Goal: Information Seeking & Learning: Learn about a topic

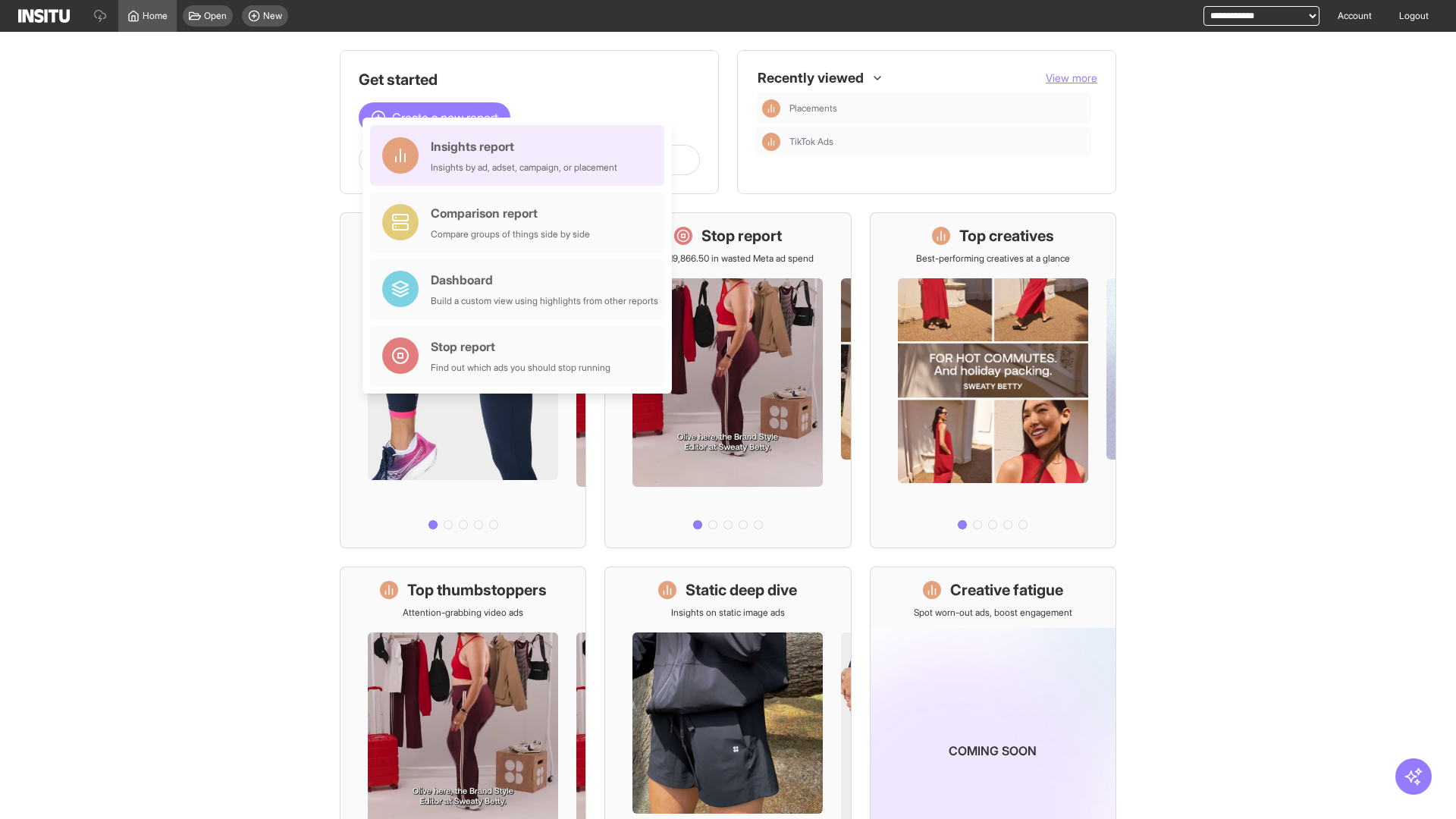
click at [521, 155] on div "Insights report Insights by ad, adset, campaign, or placement" at bounding box center [524, 155] width 186 height 37
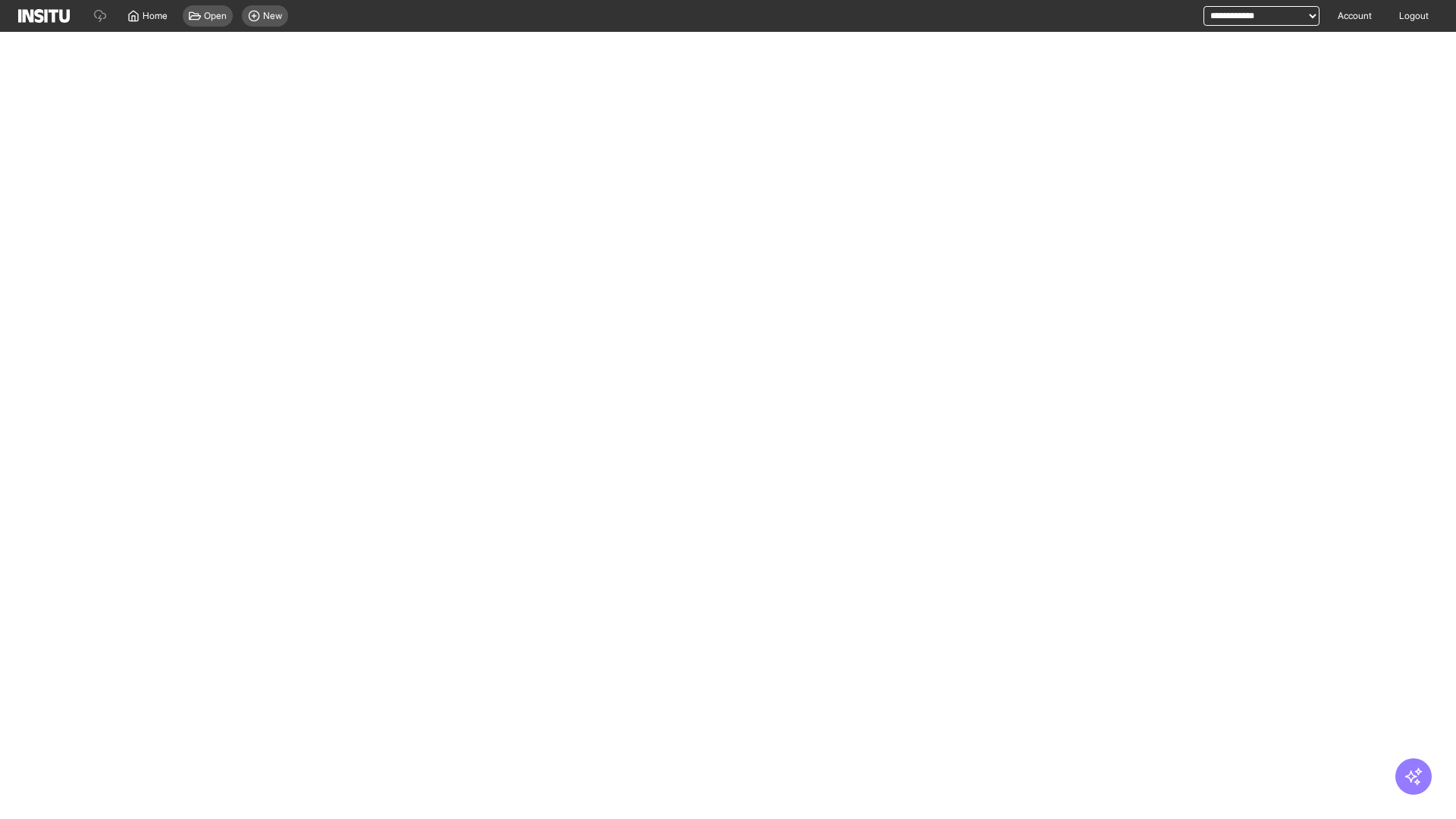
select select "**"
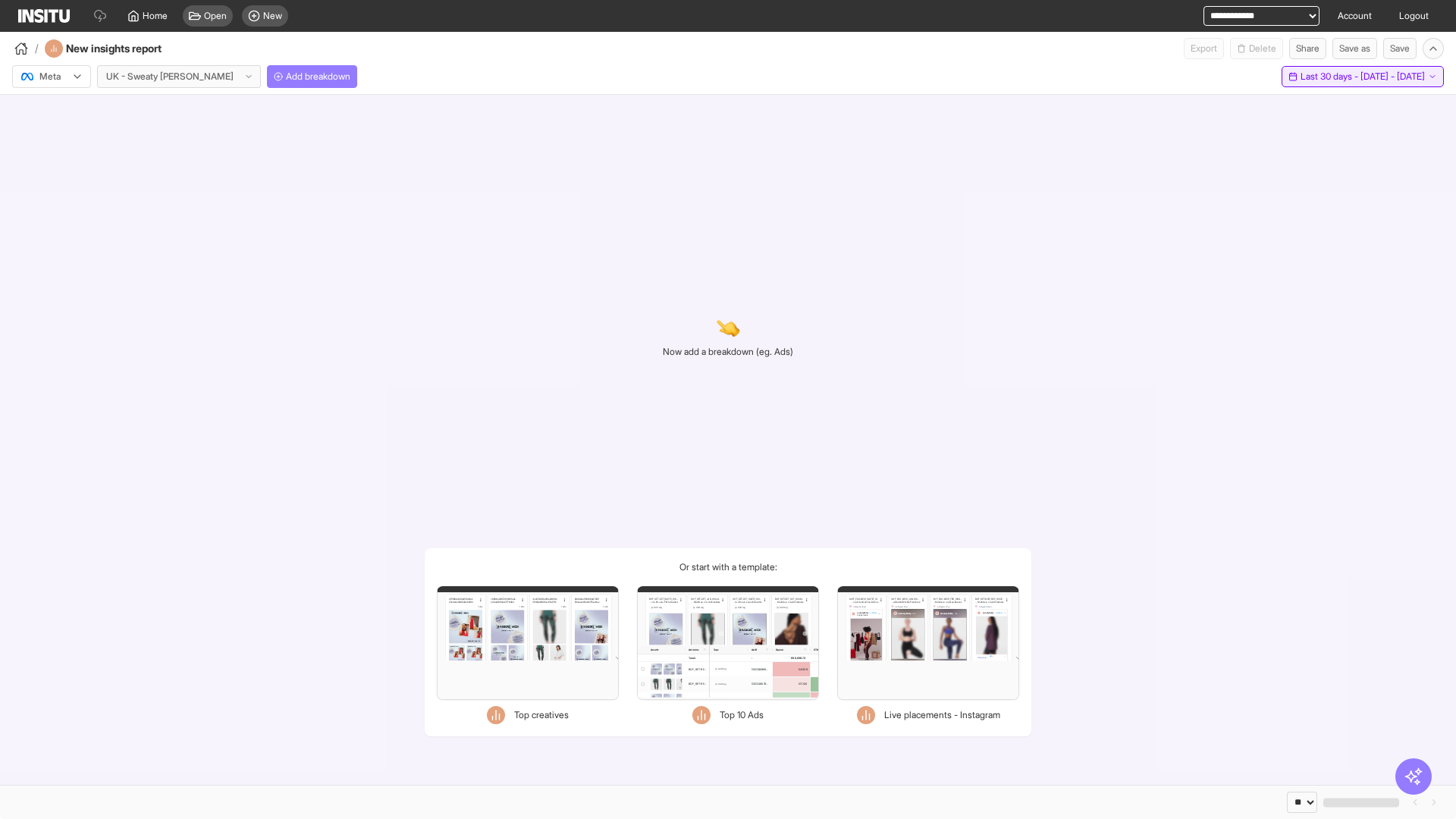
click at [1334, 76] on span "Last 30 days - [DATE] - [DATE]" at bounding box center [1362, 76] width 124 height 13
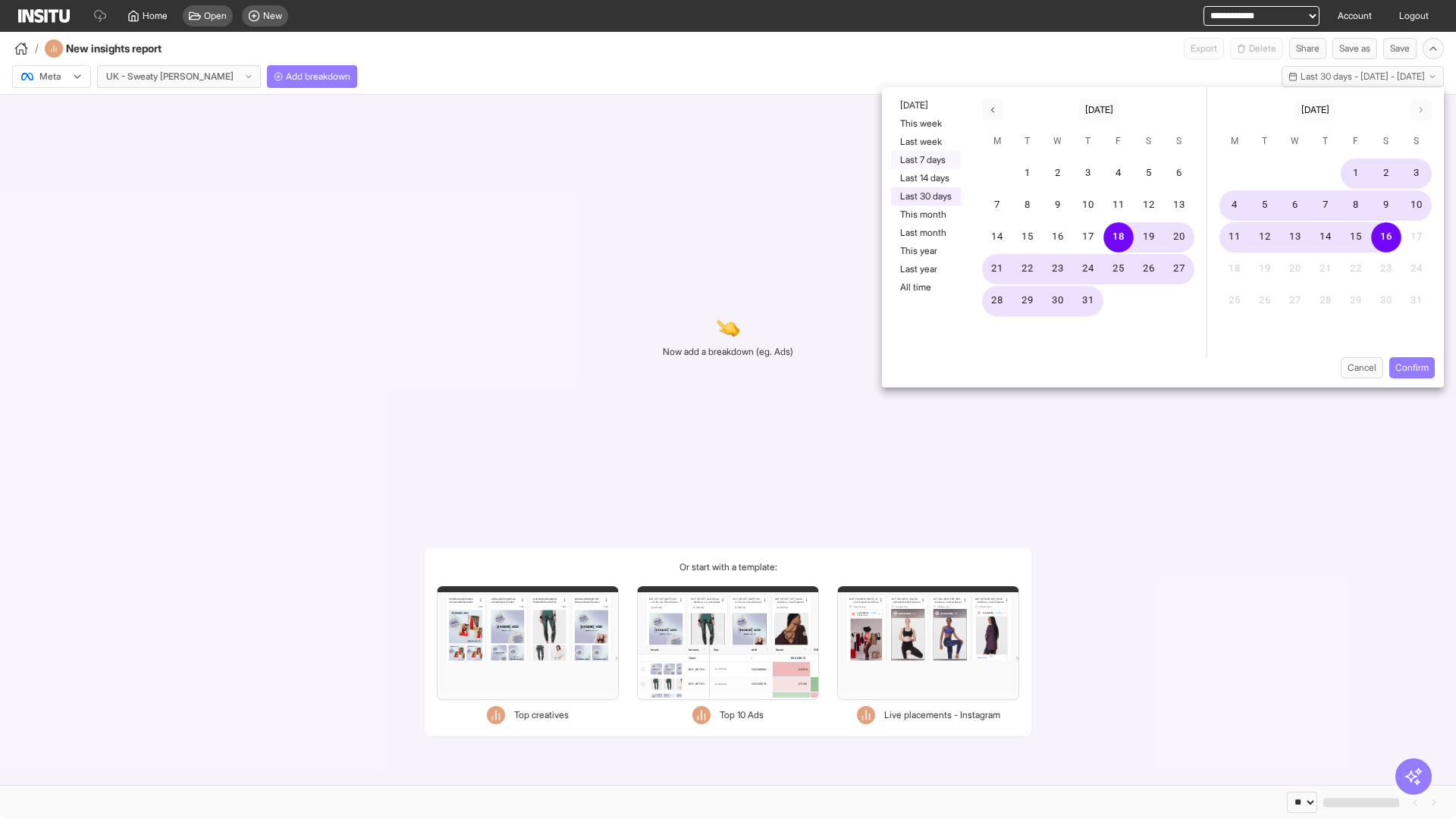
click at [924, 160] on button "Last 7 days" at bounding box center [926, 159] width 69 height 18
